Goal: Information Seeking & Learning: Learn about a topic

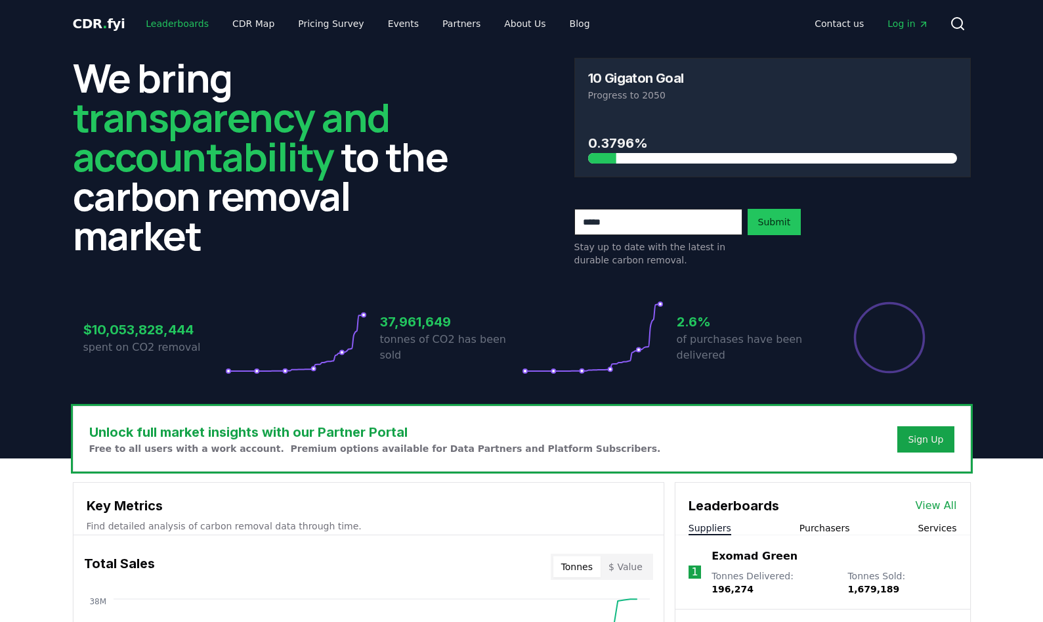
click at [162, 24] on link "Leaderboards" at bounding box center [177, 24] width 84 height 24
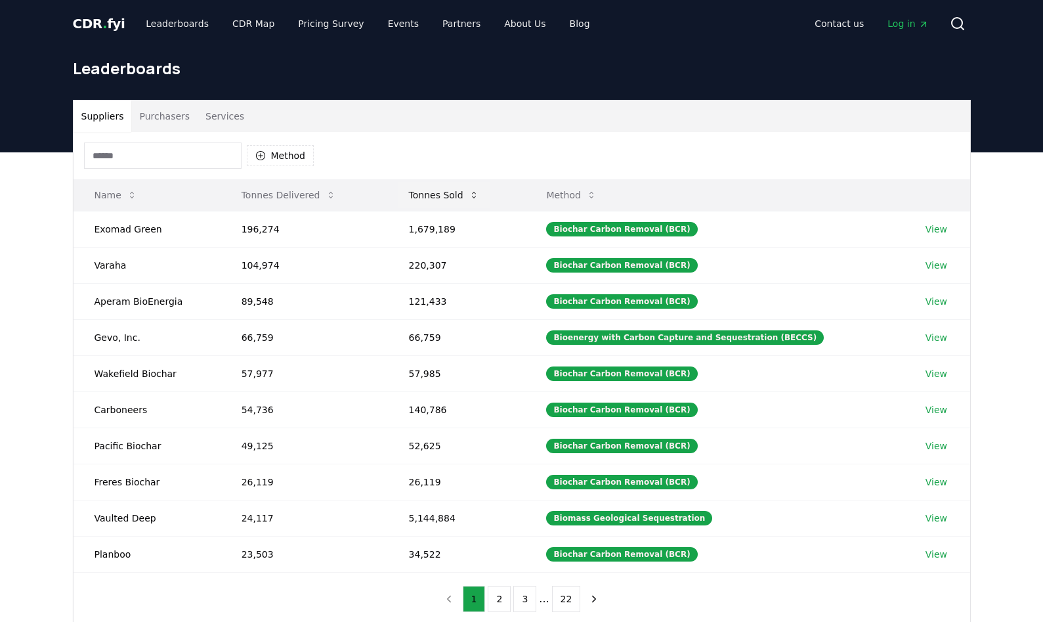
click at [468, 194] on button "Tonnes Sold" at bounding box center [444, 195] width 91 height 26
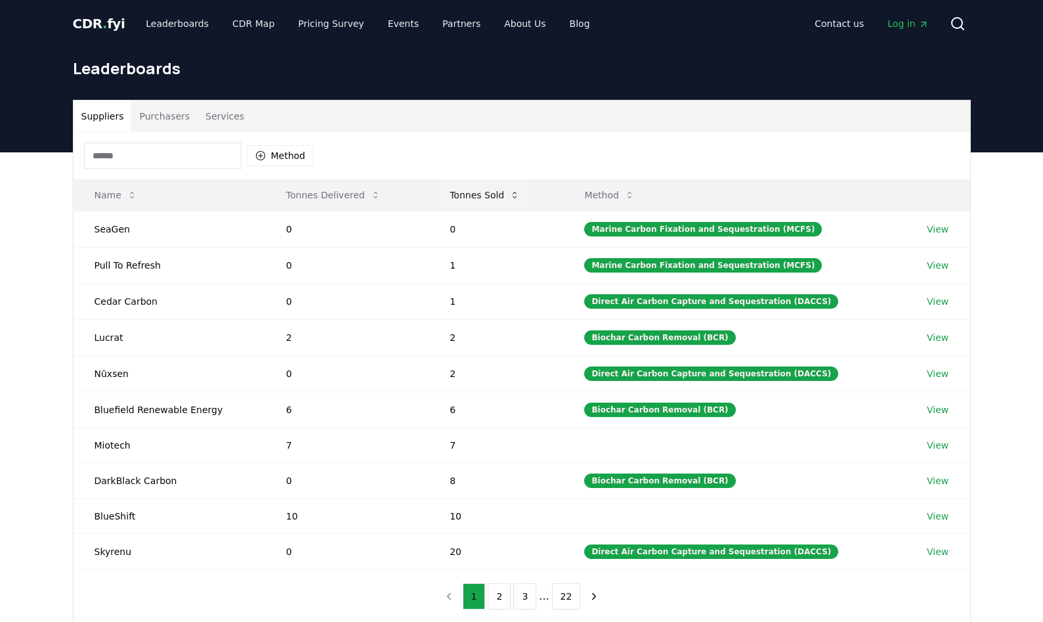
click at [475, 200] on button "Tonnes Sold" at bounding box center [484, 195] width 91 height 26
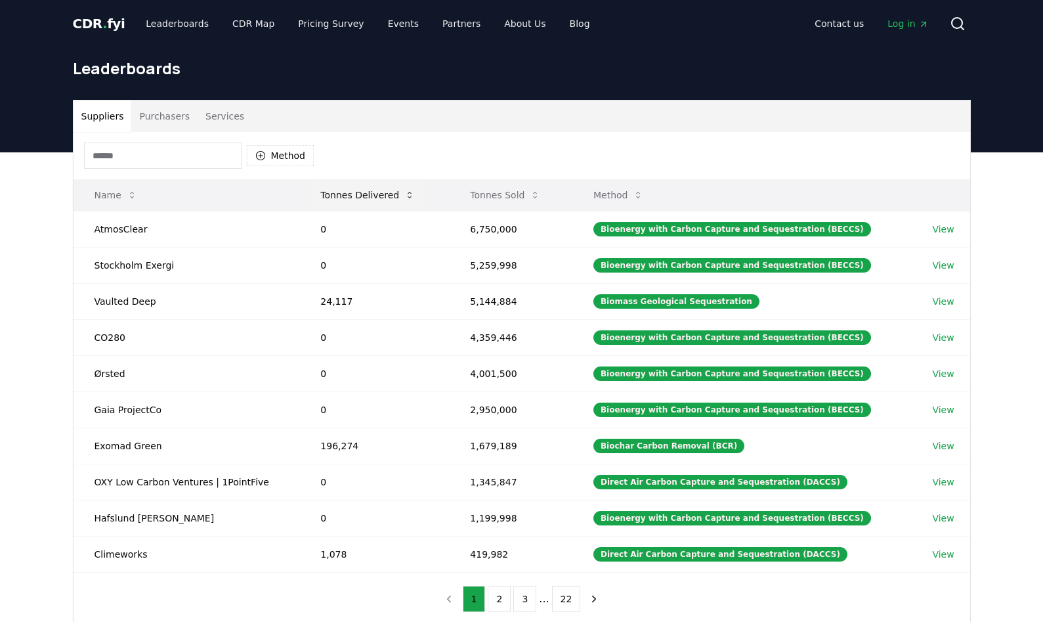
click at [399, 196] on button "Tonnes Delivered" at bounding box center [368, 195] width 116 height 26
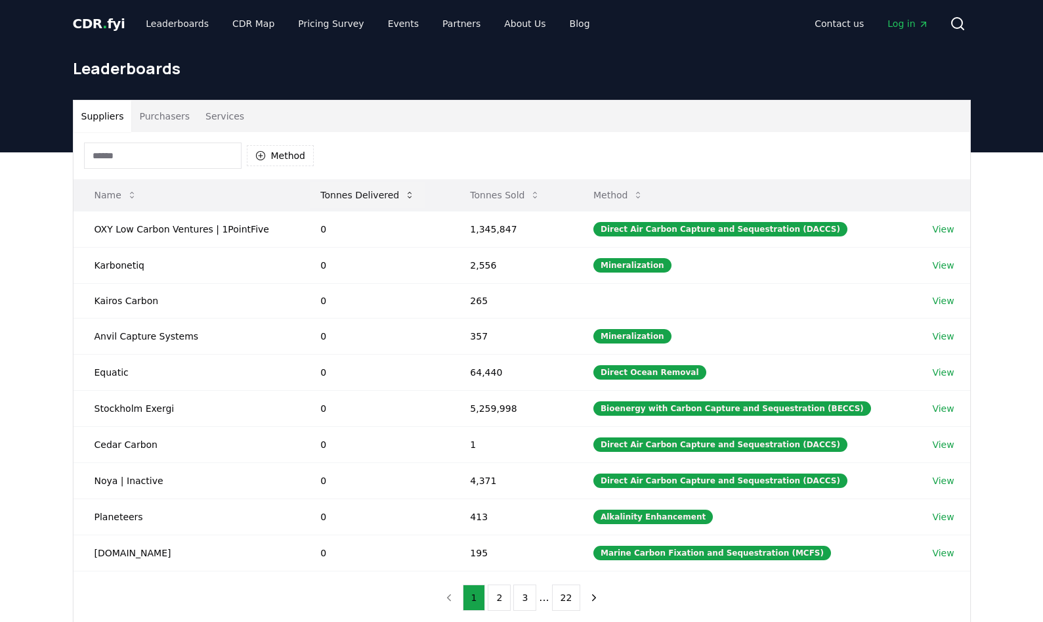
click at [399, 196] on button "Tonnes Delivered" at bounding box center [368, 195] width 116 height 26
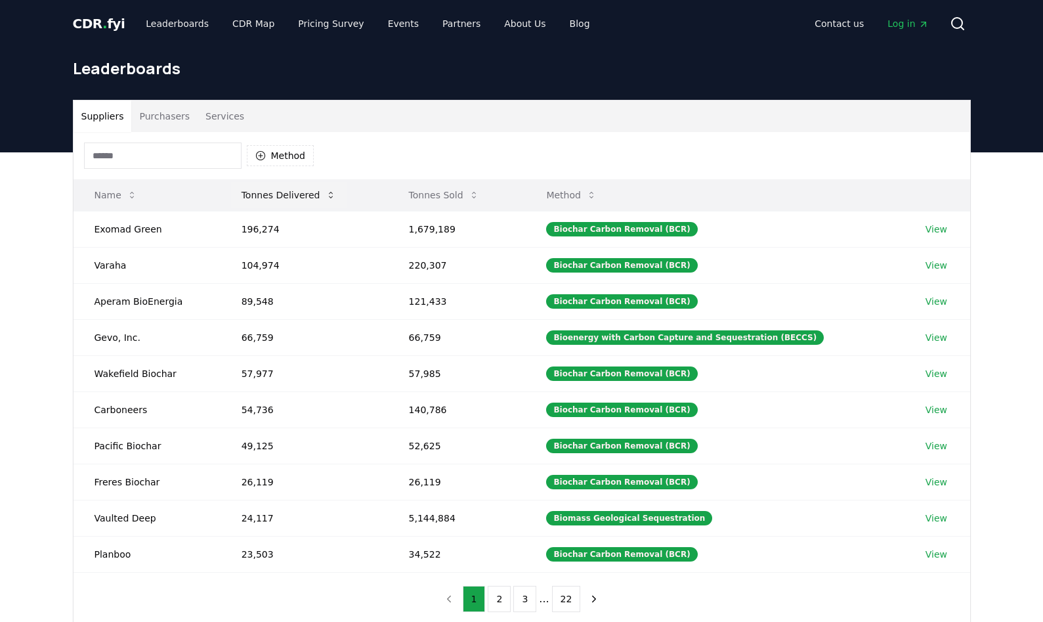
click at [291, 200] on button "Tonnes Delivered" at bounding box center [289, 195] width 116 height 26
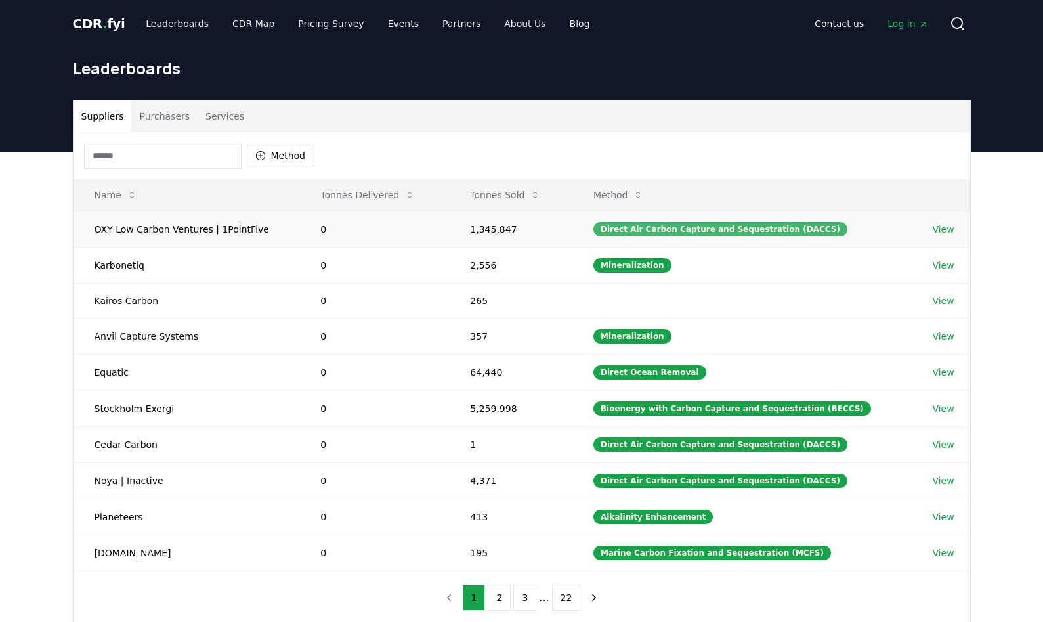
click at [658, 235] on div "Direct Air Carbon Capture and Sequestration (DACCS)" at bounding box center [721, 229] width 254 height 14
click at [938, 229] on link "View" at bounding box center [943, 229] width 22 height 13
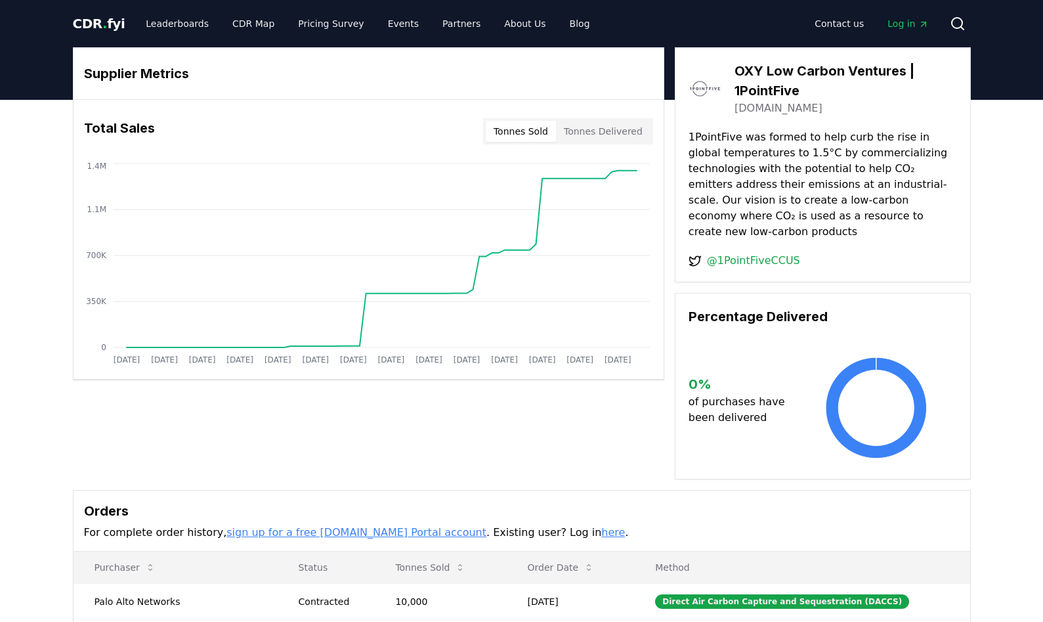
click at [607, 126] on button "Tonnes Delivered" at bounding box center [603, 131] width 95 height 21
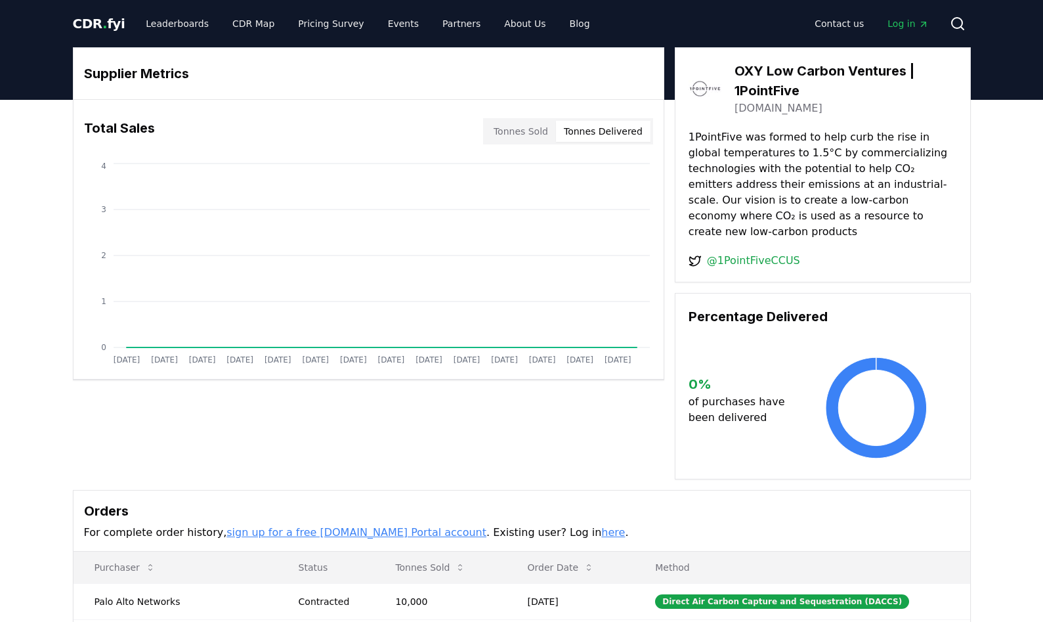
click at [530, 131] on button "Tonnes Sold" at bounding box center [521, 131] width 70 height 21
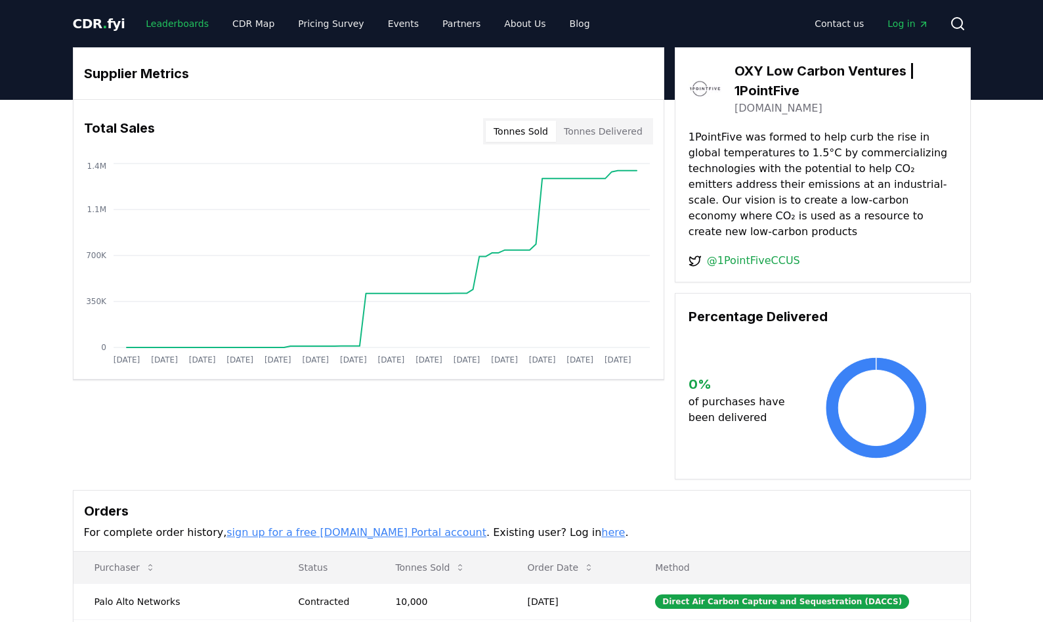
click at [146, 34] on link "Leaderboards" at bounding box center [177, 24] width 84 height 24
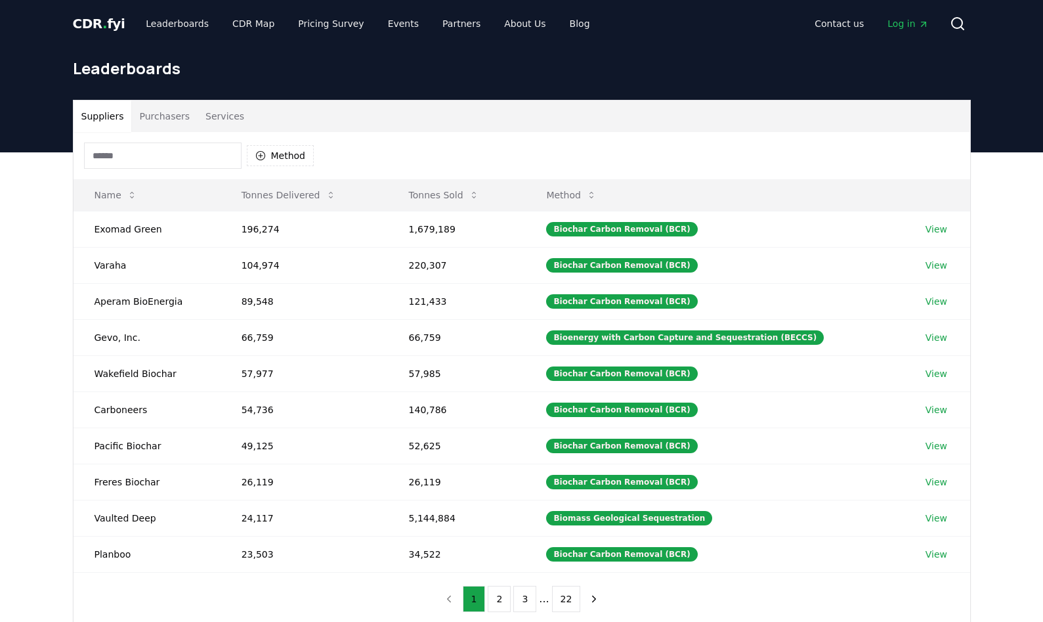
click at [186, 153] on input at bounding box center [163, 155] width 158 height 26
click at [168, 114] on button "Purchasers" at bounding box center [164, 116] width 66 height 32
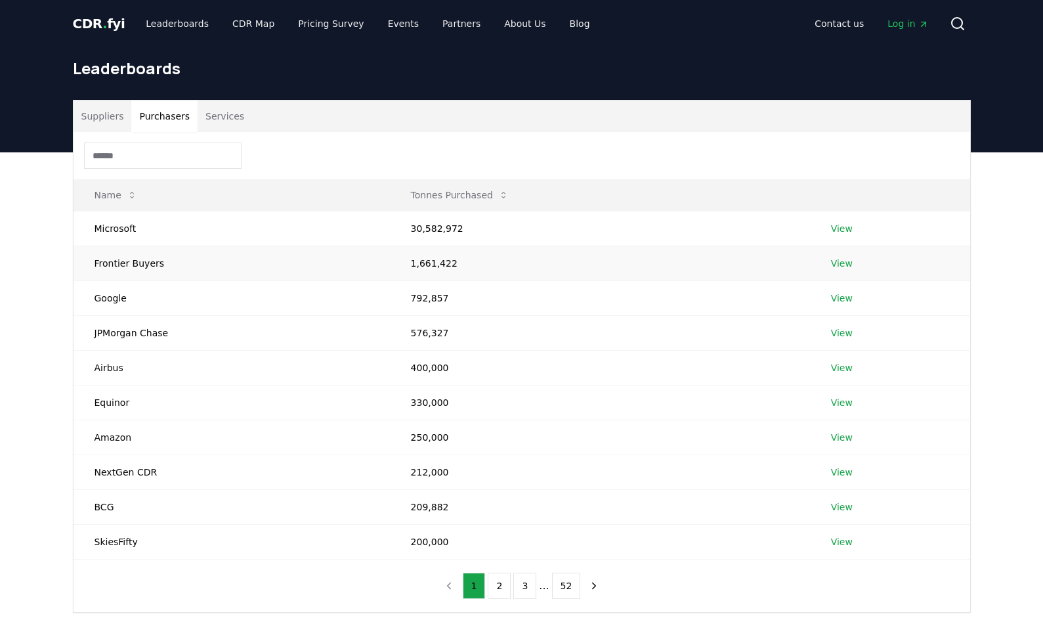
click at [841, 265] on link "View" at bounding box center [842, 263] width 22 height 13
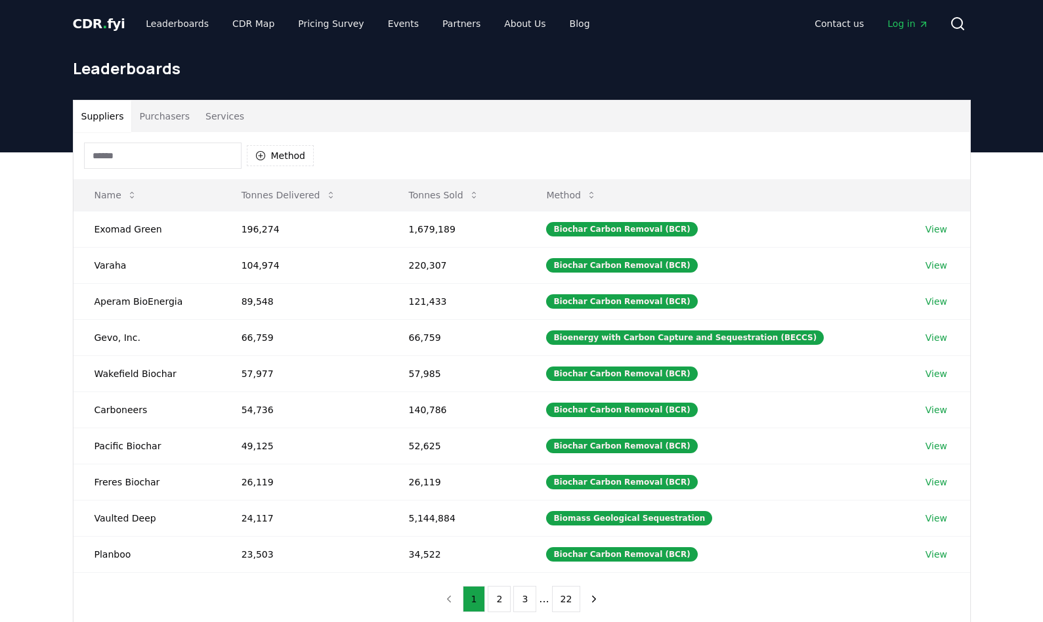
click at [146, 119] on button "Purchasers" at bounding box center [164, 116] width 66 height 32
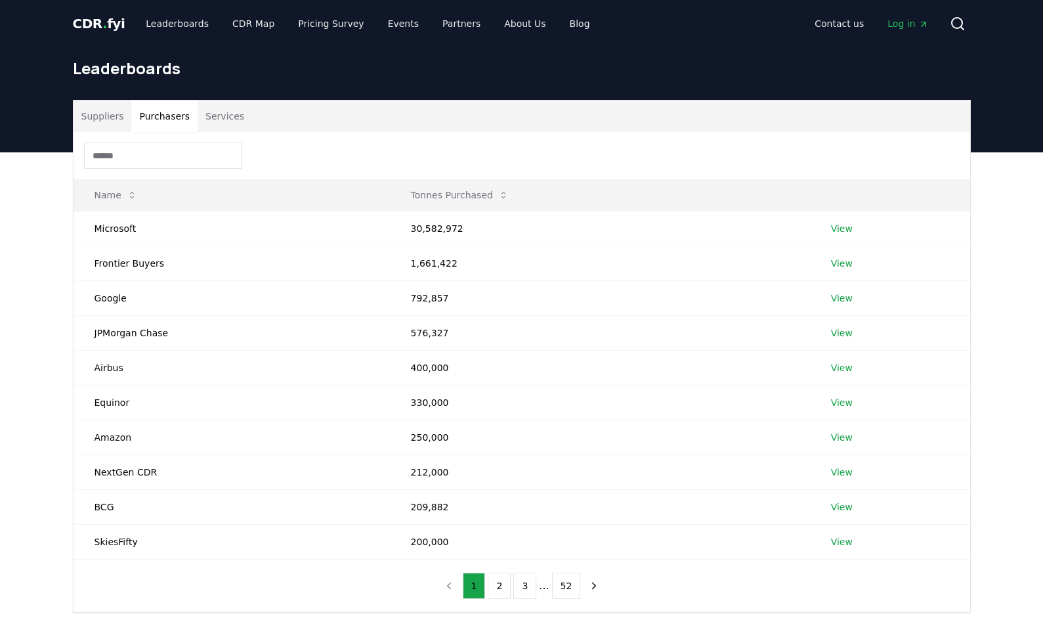
click at [209, 120] on button "Services" at bounding box center [225, 116] width 55 height 32
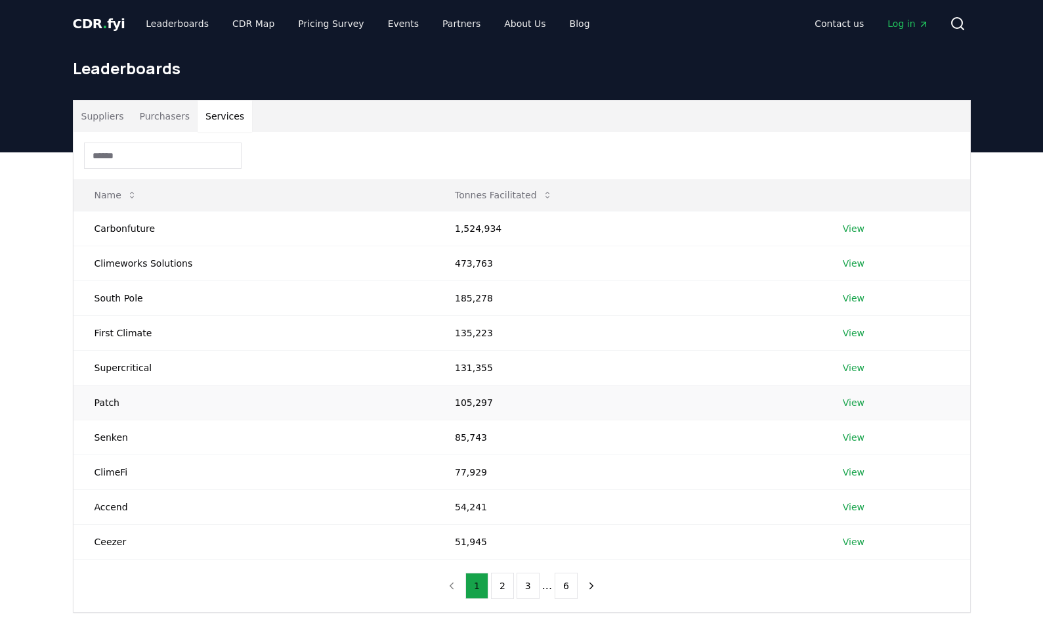
click at [861, 401] on td "View" at bounding box center [896, 402] width 148 height 35
click at [843, 404] on link "View" at bounding box center [854, 402] width 22 height 13
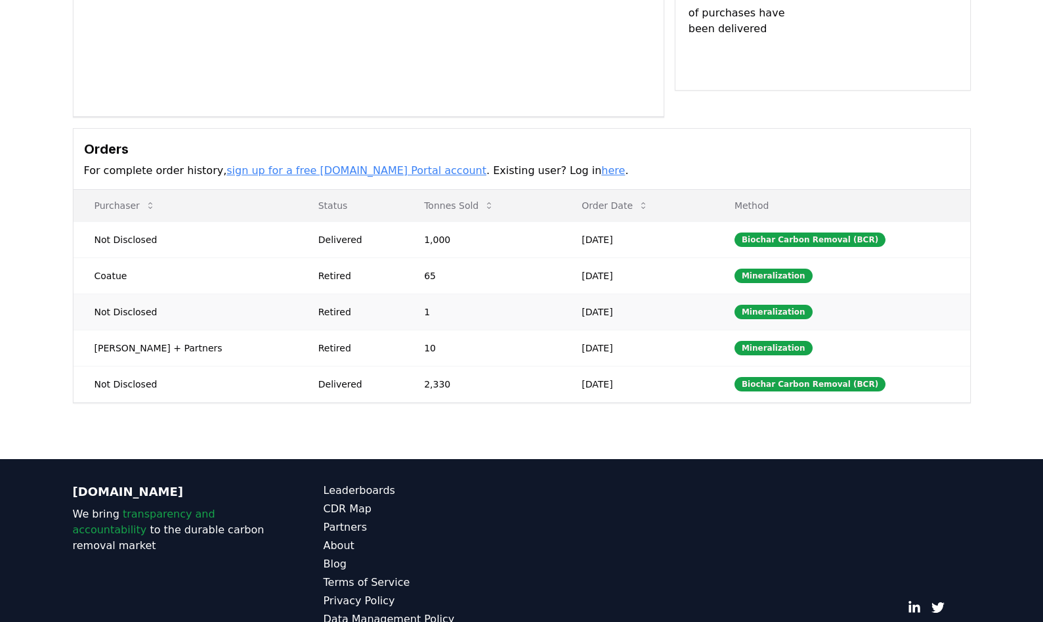
scroll to position [310, 0]
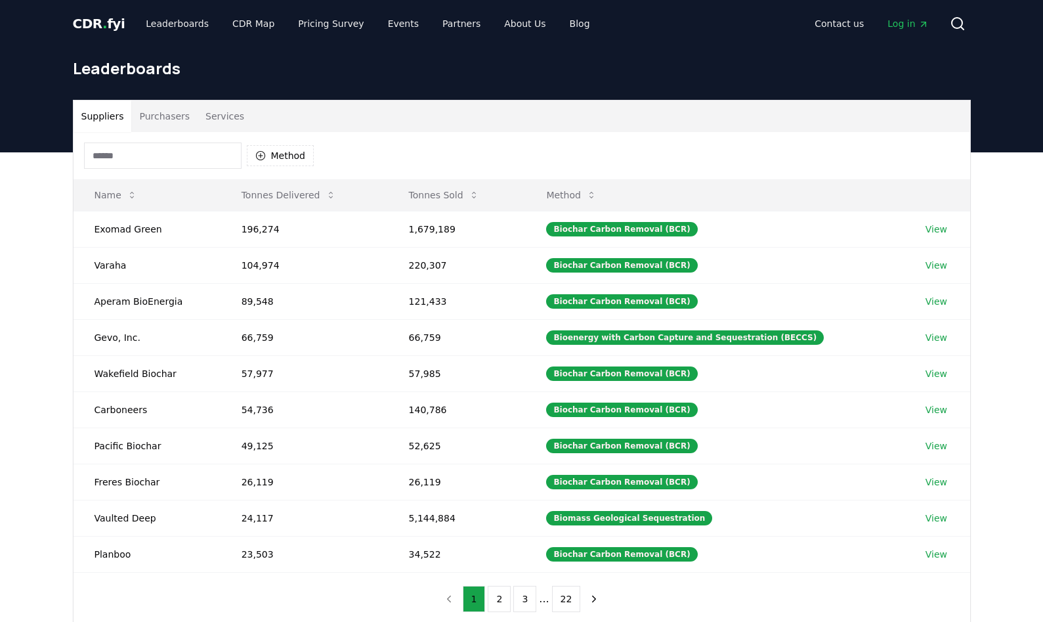
click at [160, 118] on button "Purchasers" at bounding box center [164, 116] width 66 height 32
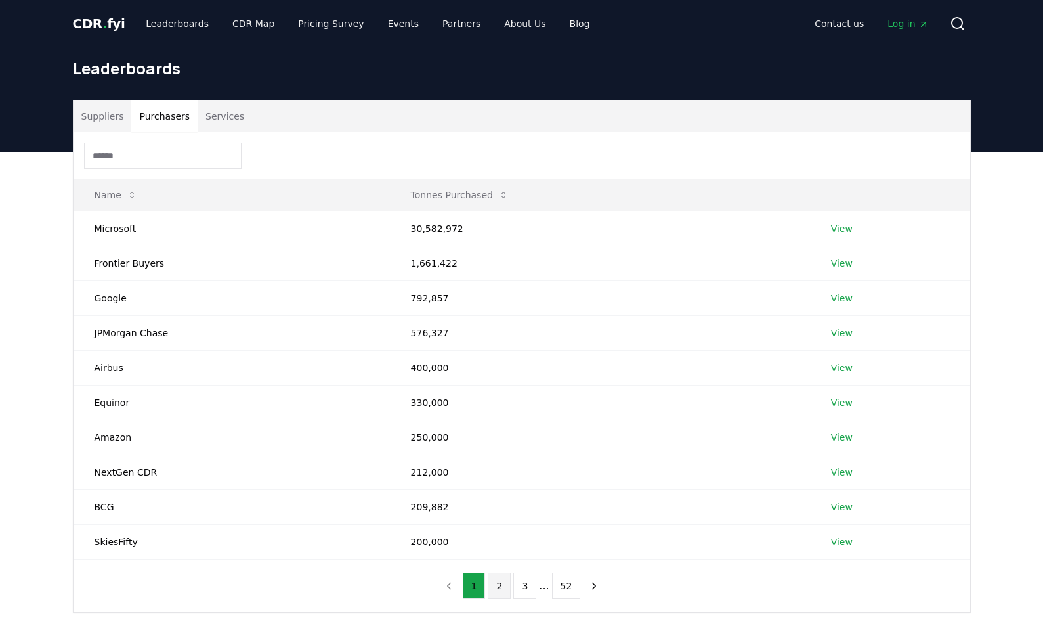
click at [500, 592] on button "2" at bounding box center [499, 586] width 23 height 26
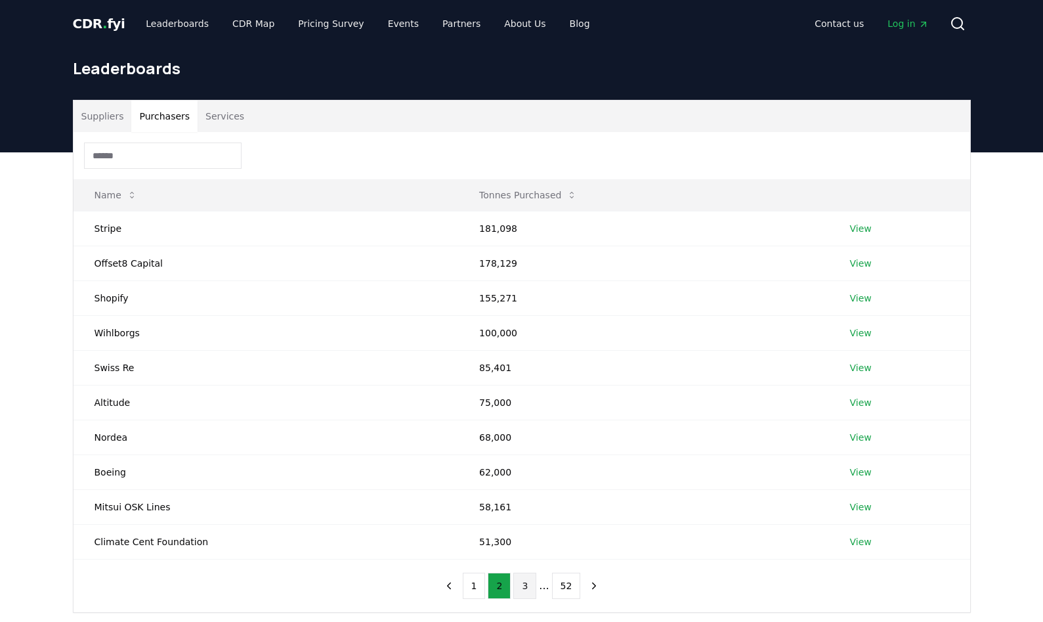
click at [519, 591] on button "3" at bounding box center [524, 586] width 23 height 26
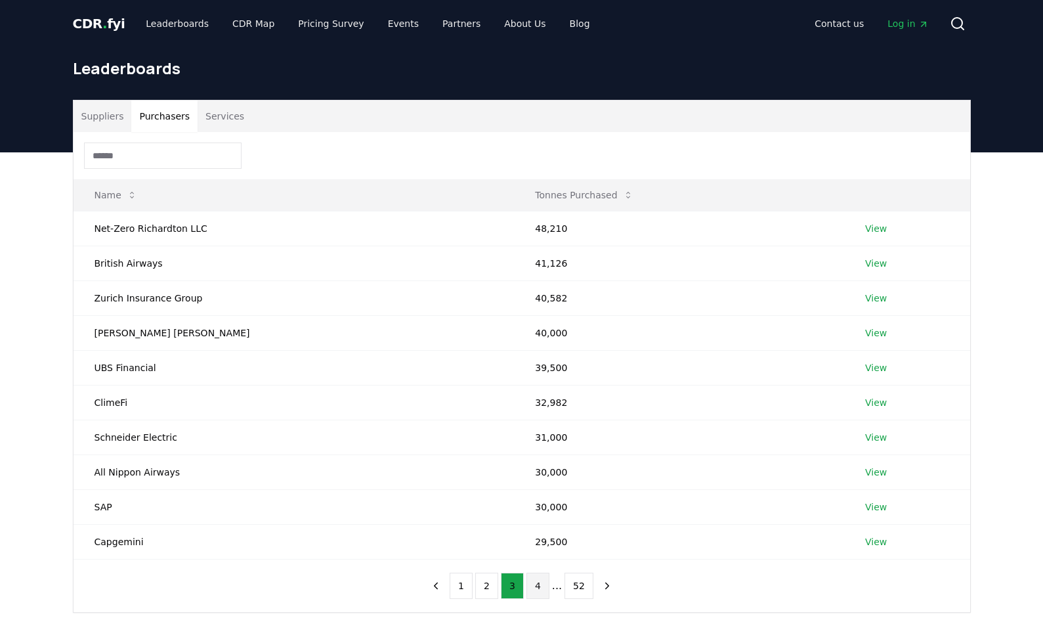
click at [546, 590] on button "4" at bounding box center [538, 586] width 23 height 26
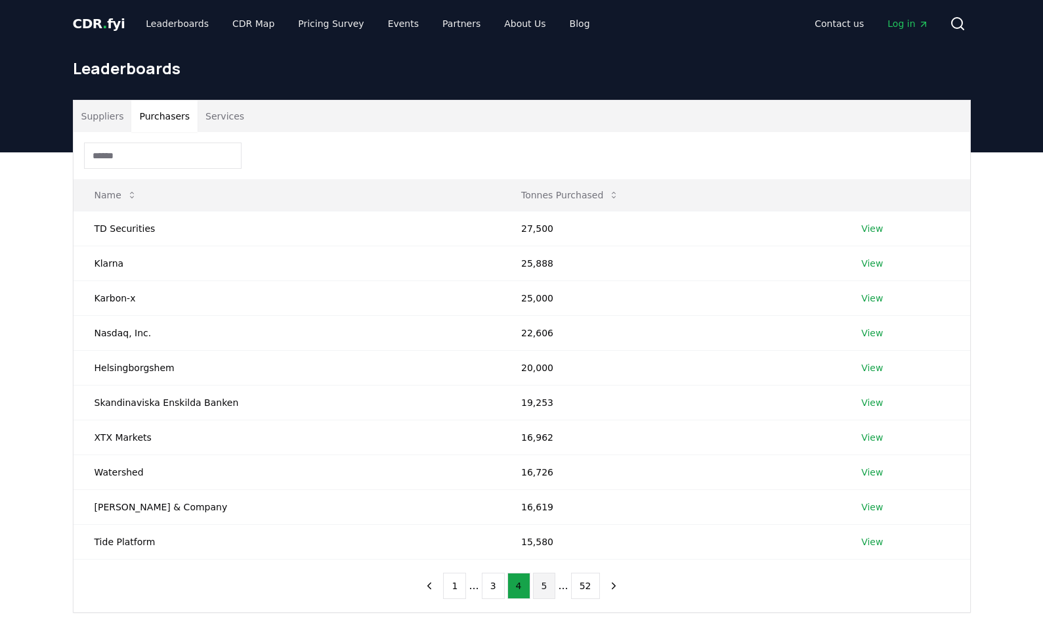
click at [542, 592] on button "5" at bounding box center [544, 586] width 23 height 26
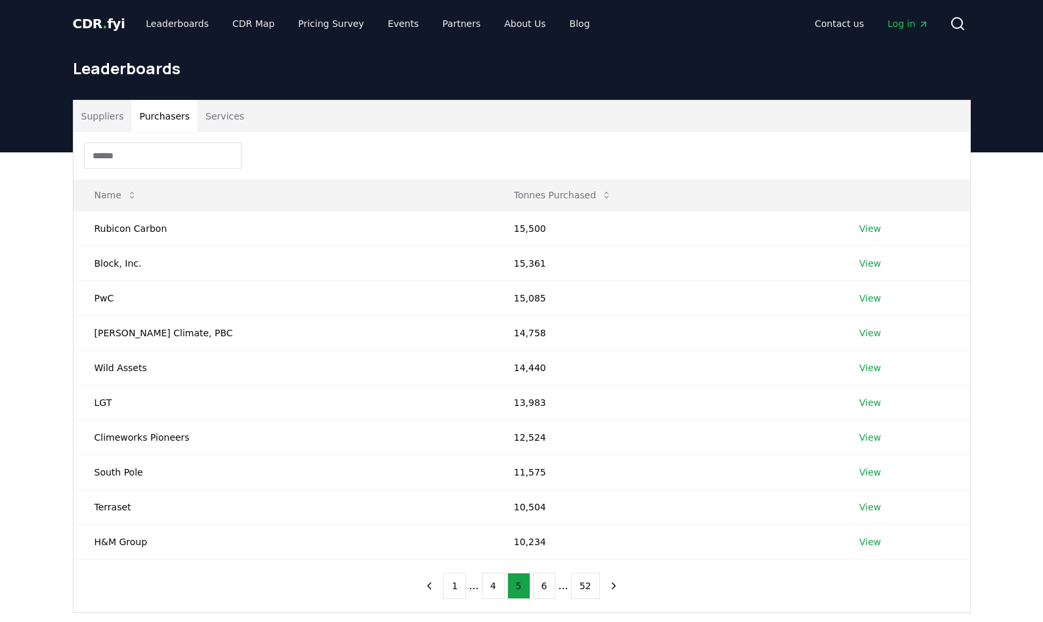
click at [542, 592] on button "6" at bounding box center [544, 586] width 23 height 26
click at [870, 302] on link "View" at bounding box center [873, 298] width 22 height 13
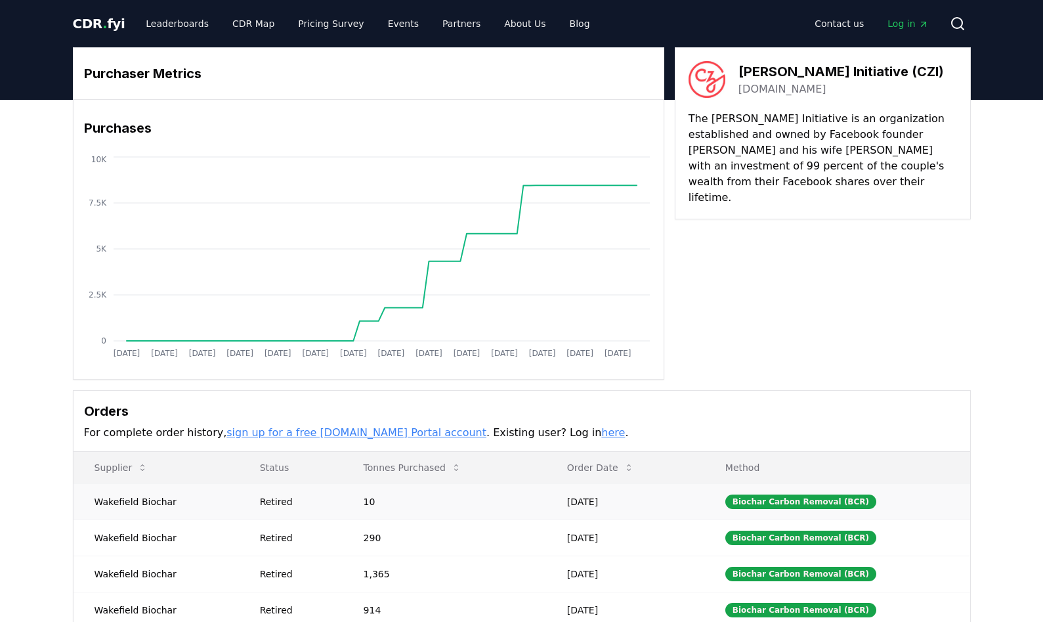
scroll to position [66, 0]
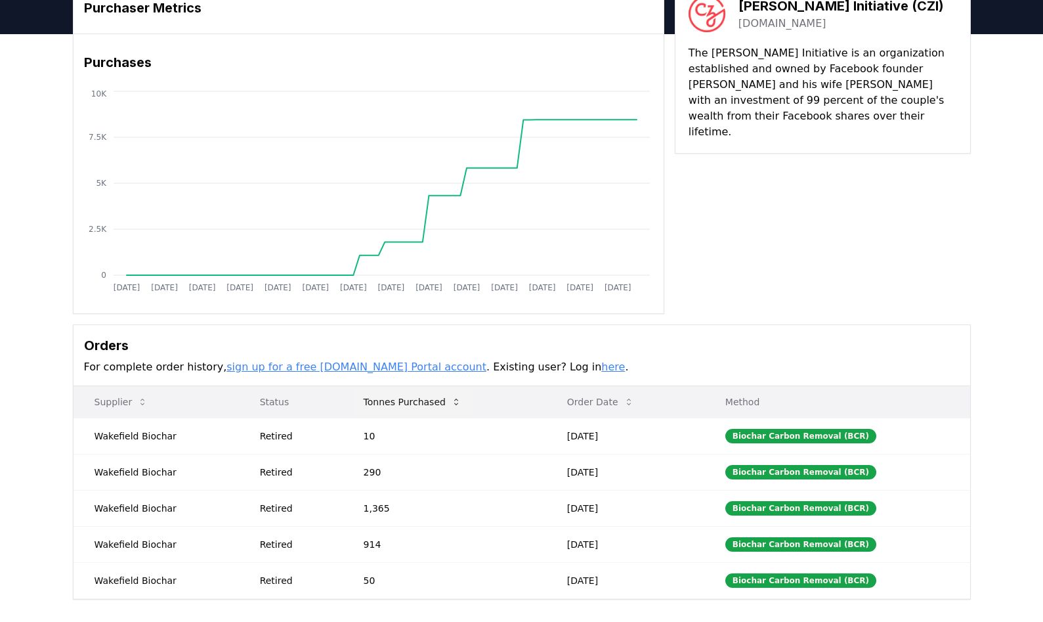
click at [454, 400] on icon at bounding box center [456, 402] width 4 height 7
